Goal: Task Accomplishment & Management: Complete application form

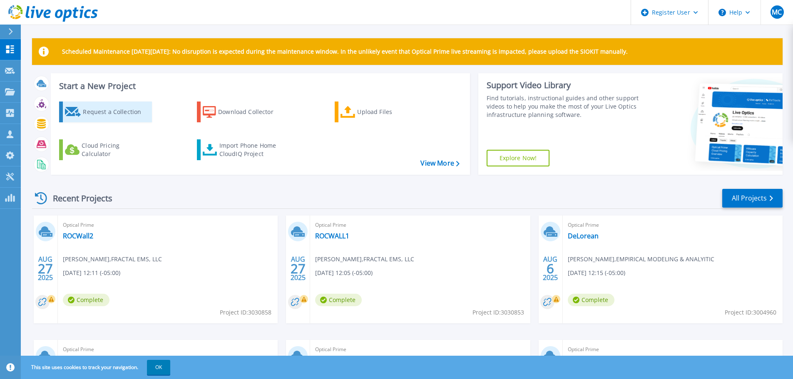
click at [108, 110] on div "Request a Collection" at bounding box center [116, 112] width 67 height 17
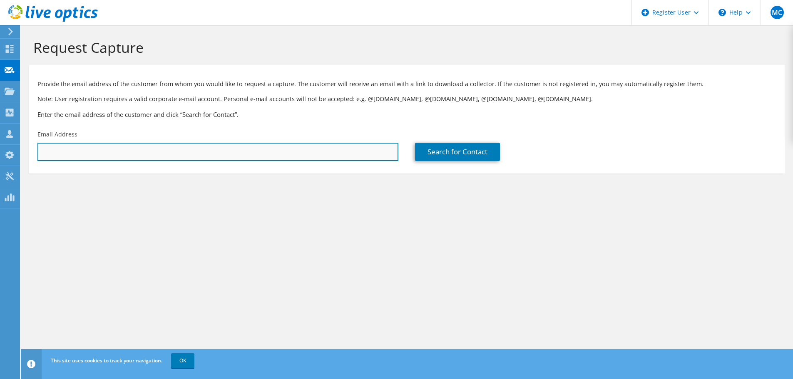
drag, startPoint x: 159, startPoint y: 153, endPoint x: 243, endPoint y: 147, distance: 84.3
click at [159, 153] on input "text" at bounding box center [217, 152] width 361 height 18
paste input "jpietsch@industrytelco.com"
type input "jpietsch@industrytelco.com"
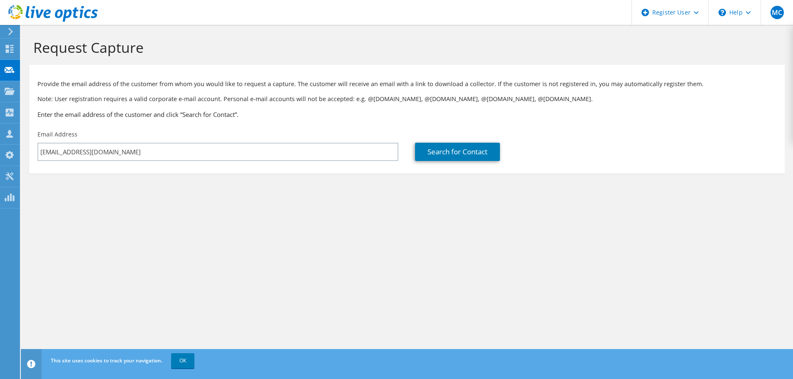
click at [455, 165] on div "Search for Contact" at bounding box center [596, 145] width 378 height 39
click at [471, 147] on link "Search for Contact" at bounding box center [457, 152] width 85 height 18
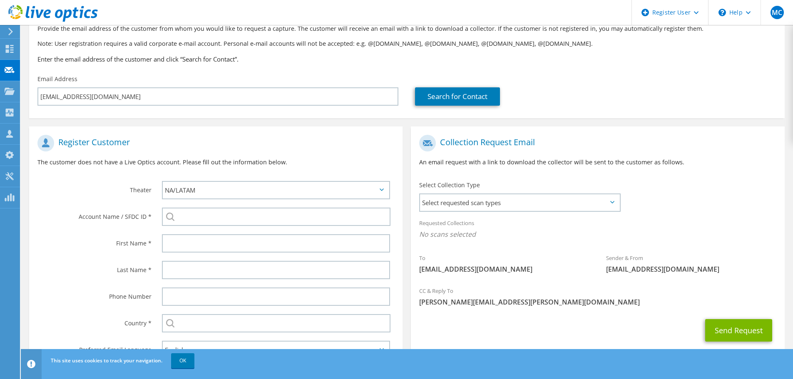
drag, startPoint x: 127, startPoint y: 234, endPoint x: 125, endPoint y: 272, distance: 37.6
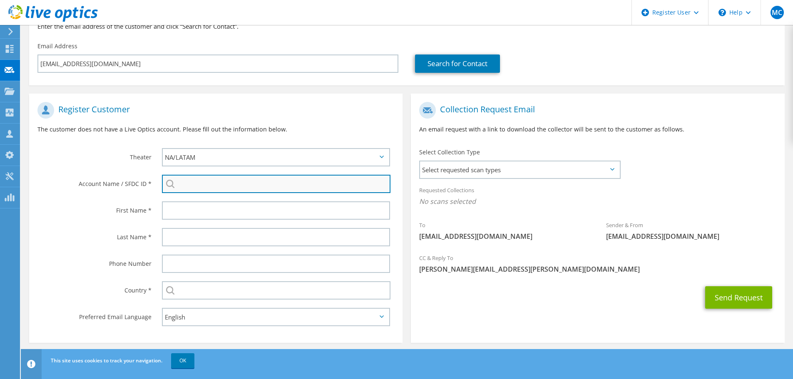
click at [256, 178] on input "search" at bounding box center [276, 184] width 229 height 18
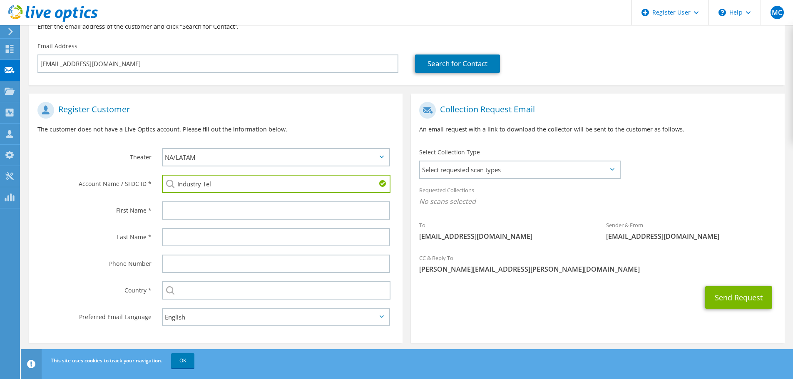
click at [247, 195] on li "INDUSTRY TELEPHONE CO : 2733924185" at bounding box center [221, 190] width 118 height 10
type input "INDUSTRY TELEPHONE CO : 2733924185"
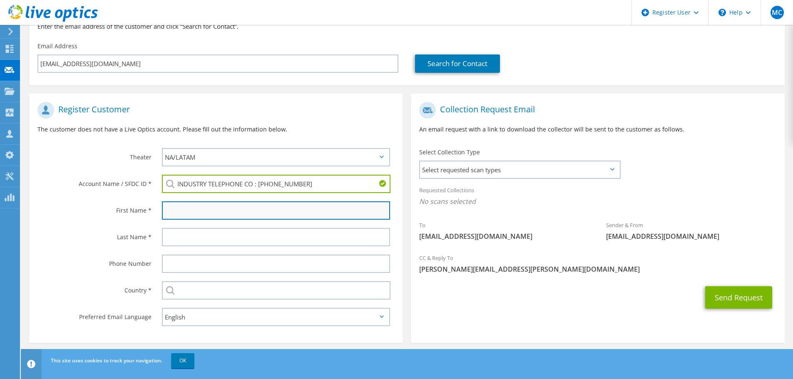
click at [248, 217] on input "text" at bounding box center [276, 211] width 228 height 18
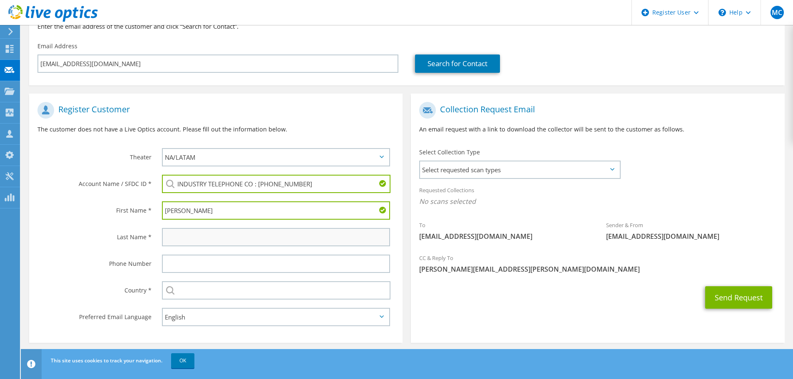
type input "Jeremy"
click at [240, 240] on input "text" at bounding box center [276, 237] width 228 height 18
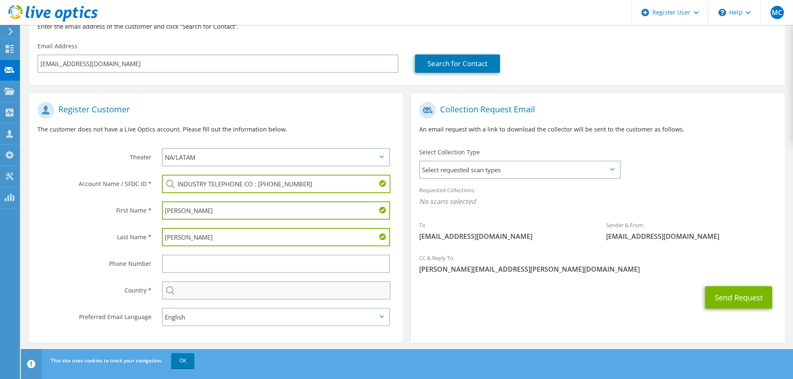
type input "Pietsch"
click at [249, 291] on input "text" at bounding box center [276, 290] width 229 height 18
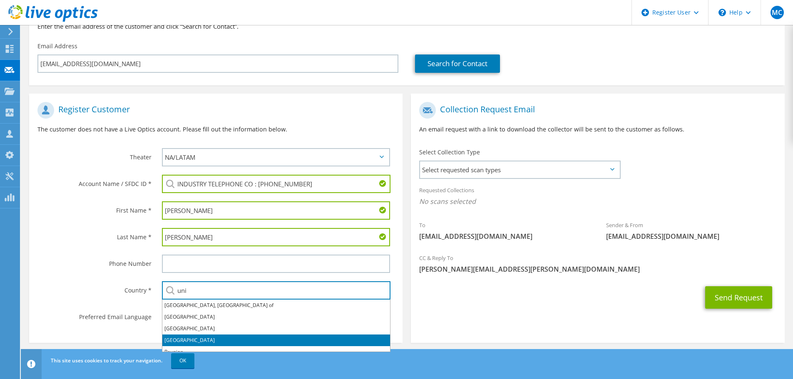
click at [235, 340] on li "[GEOGRAPHIC_DATA]" at bounding box center [276, 341] width 228 height 12
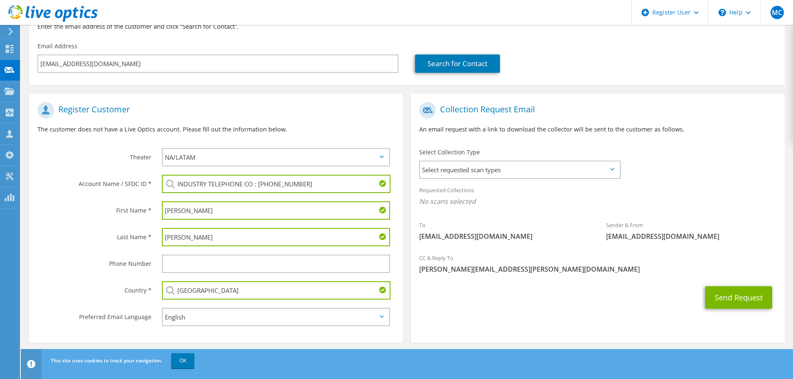
type input "[GEOGRAPHIC_DATA]"
click at [512, 176] on span "Select requested scan types" at bounding box center [519, 170] width 199 height 17
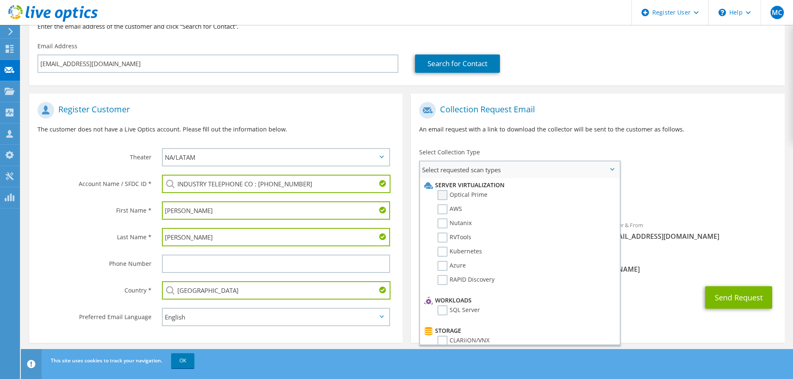
click at [476, 193] on label "Optical Prime" at bounding box center [463, 195] width 50 height 10
click at [0, 0] on input "Optical Prime" at bounding box center [0, 0] width 0 height 0
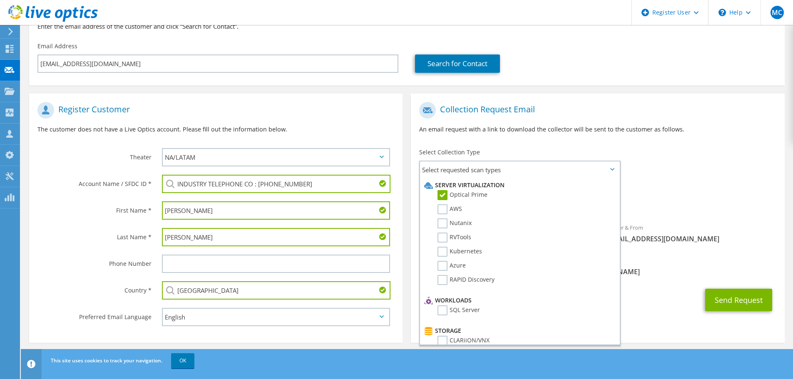
click at [682, 163] on div "To jpietsch@industrytelco.com Sender & From liveoptics@liveoptics.com" at bounding box center [598, 175] width 374 height 154
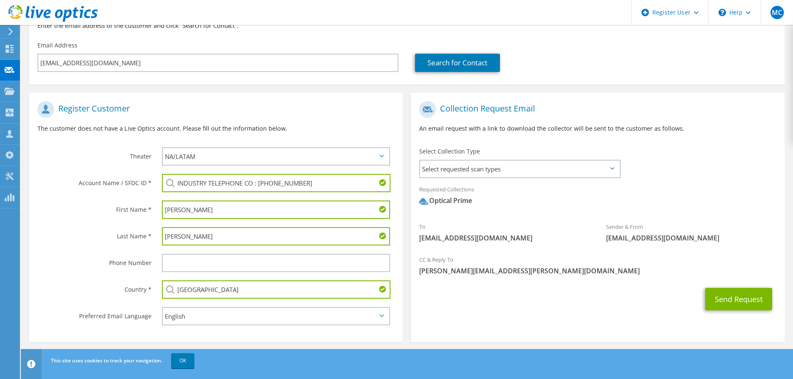
scroll to position [94, 0]
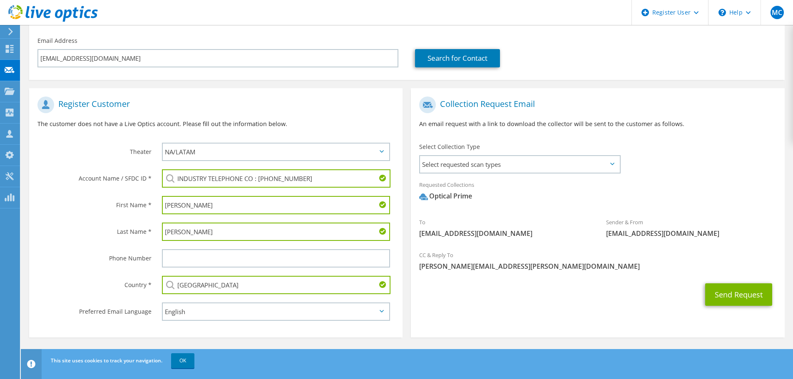
drag, startPoint x: 682, startPoint y: 163, endPoint x: 681, endPoint y: 182, distance: 19.2
drag, startPoint x: 730, startPoint y: 291, endPoint x: 422, endPoint y: 281, distance: 307.9
click at [422, 281] on div "Send Request" at bounding box center [598, 294] width 374 height 31
click at [472, 269] on span "[PERSON_NAME][EMAIL_ADDRESS][PERSON_NAME][DOMAIN_NAME]" at bounding box center [597, 266] width 357 height 9
click at [476, 263] on span "[PERSON_NAME][EMAIL_ADDRESS][PERSON_NAME][DOMAIN_NAME]" at bounding box center [597, 266] width 357 height 9
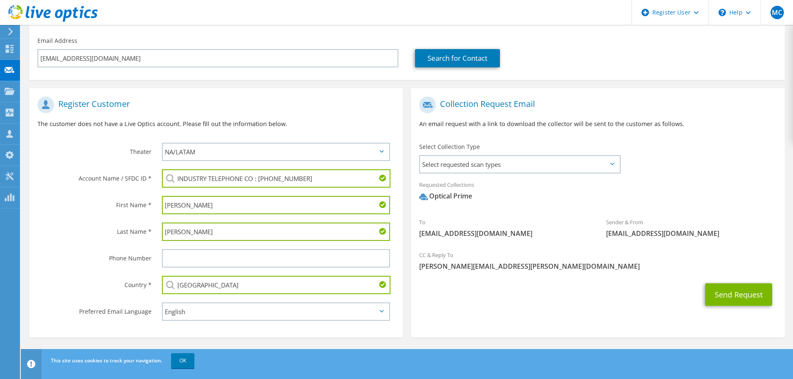
click at [725, 281] on div "Send Request" at bounding box center [598, 294] width 374 height 31
click at [725, 296] on button "Send Request" at bounding box center [738, 295] width 67 height 22
